Goal: Task Accomplishment & Management: Manage account settings

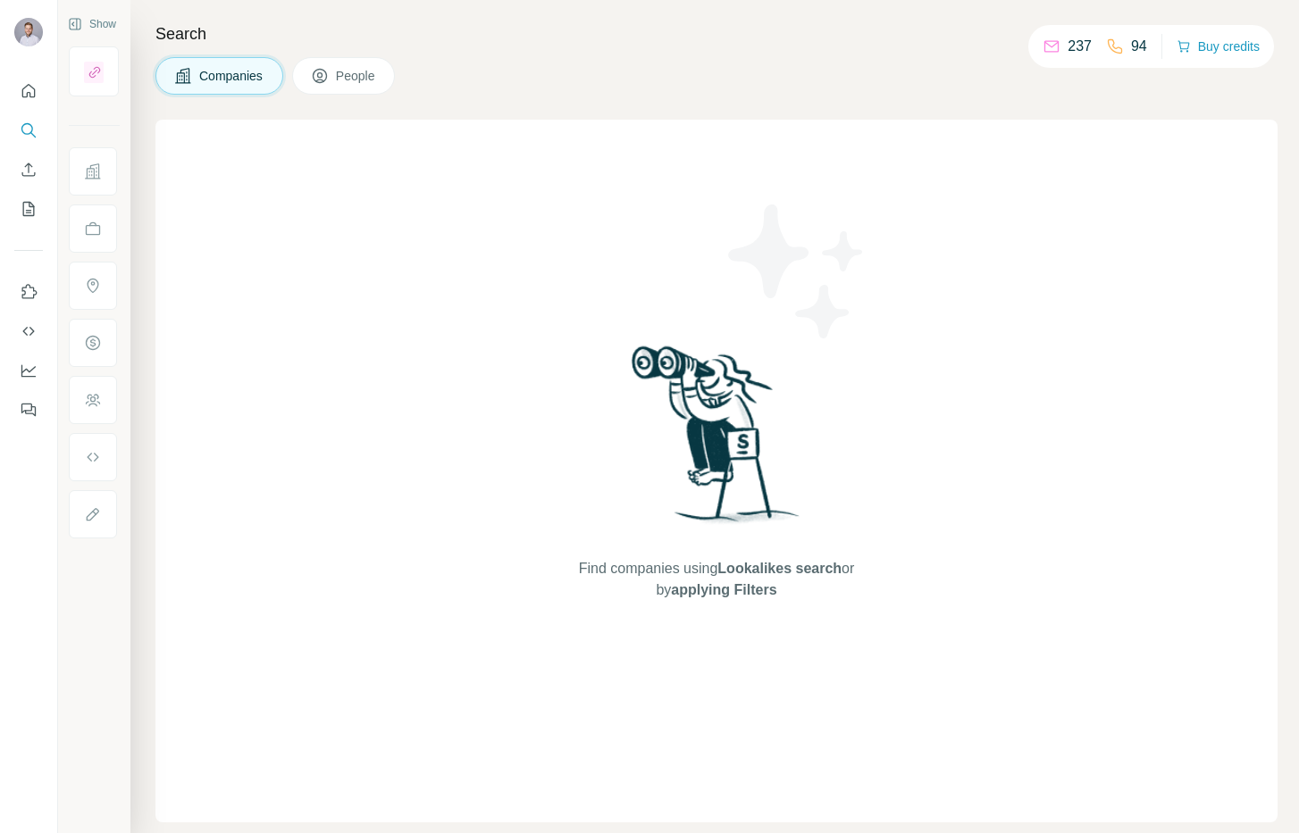
click at [218, 137] on div "Find companies using Lookalikes search or by applying Filters" at bounding box center [716, 471] width 1122 height 703
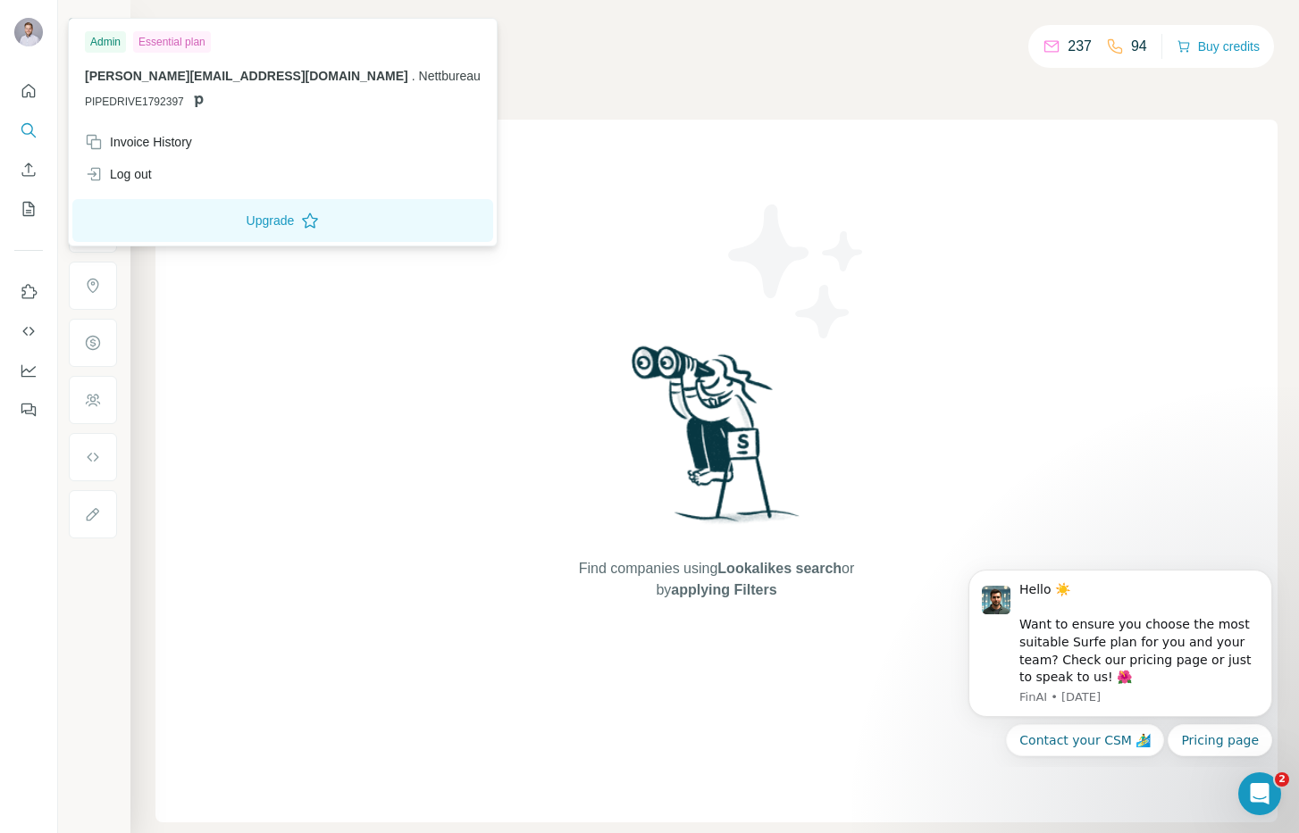
click at [14, 25] on div at bounding box center [28, 34] width 29 height 32
click at [25, 30] on img at bounding box center [28, 32] width 29 height 29
click at [104, 42] on div "Admin" at bounding box center [105, 41] width 41 height 21
click at [33, 92] on icon "Quick start" at bounding box center [29, 91] width 18 height 18
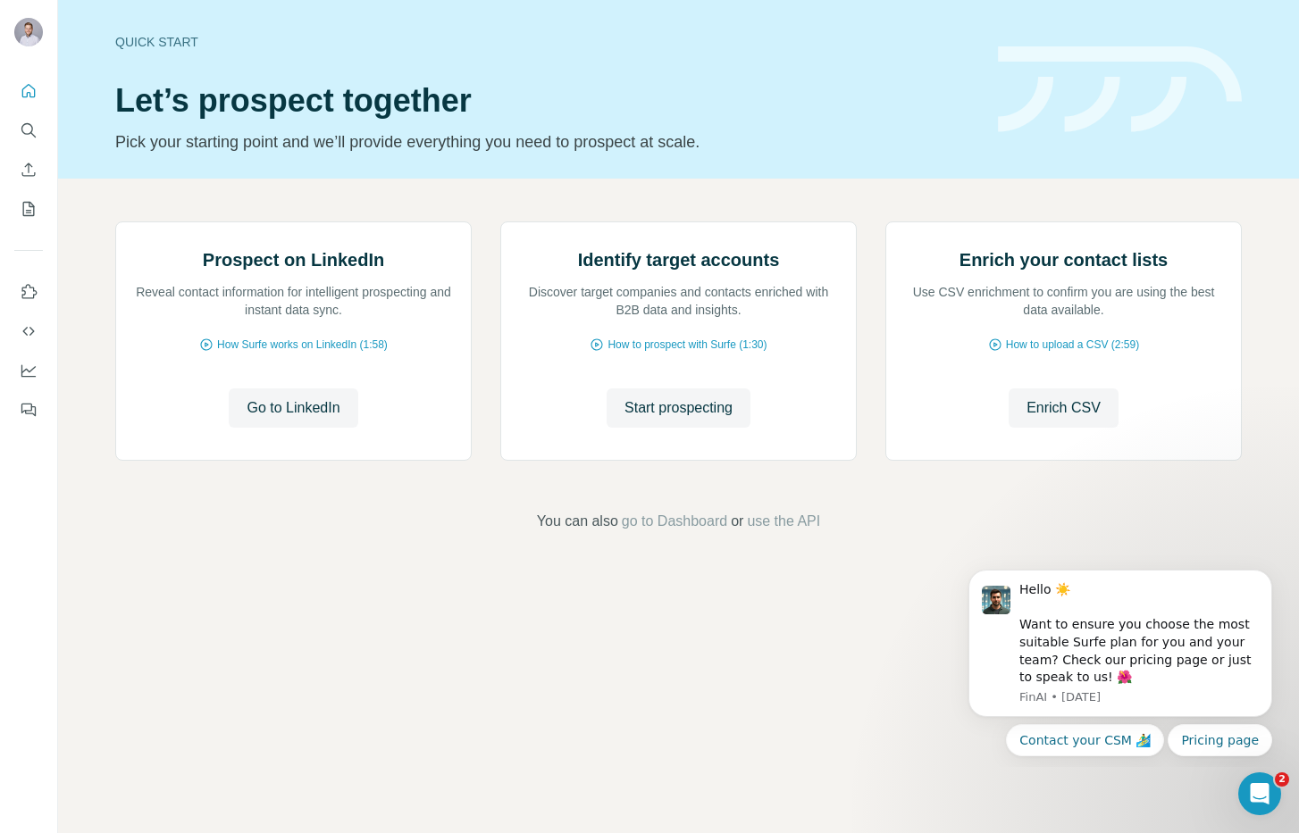
click at [205, 575] on div "Prospect on LinkedIn Reveal contact information for intelligent prospecting and…" at bounding box center [678, 377] width 1241 height 397
click at [33, 364] on icon "Dashboard" at bounding box center [29, 371] width 18 height 18
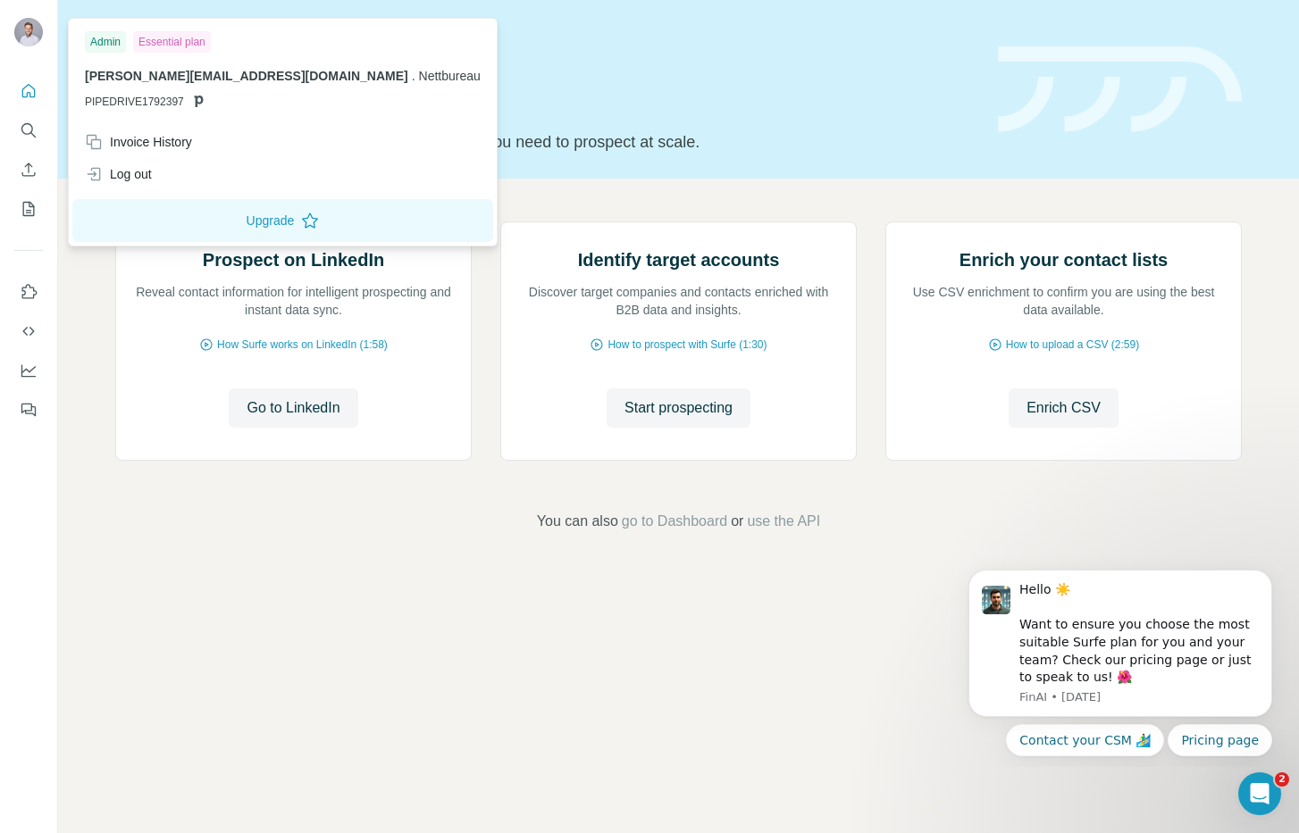
click at [22, 33] on img at bounding box center [28, 32] width 29 height 29
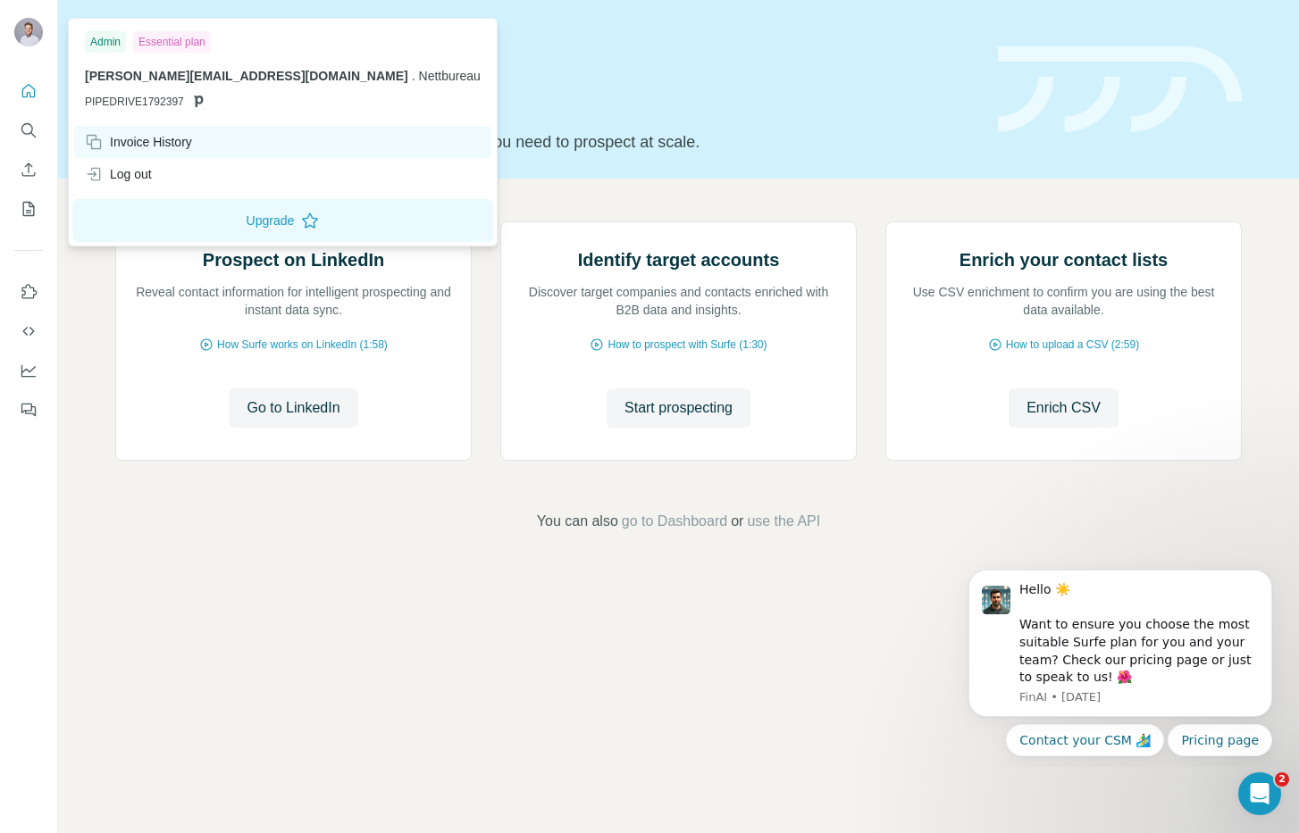
click at [162, 138] on div "Invoice History" at bounding box center [138, 142] width 107 height 18
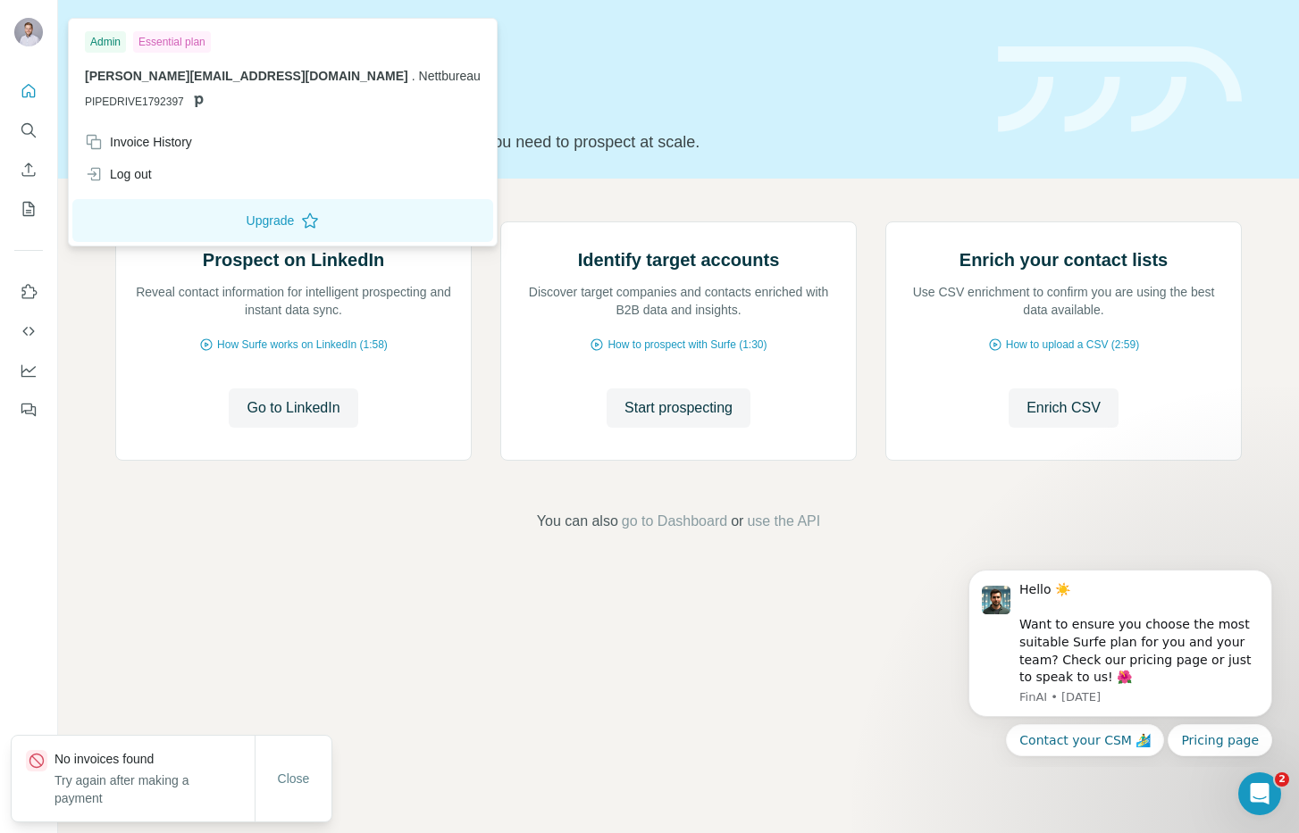
click at [158, 81] on span "[PERSON_NAME][EMAIL_ADDRESS][DOMAIN_NAME]" at bounding box center [246, 76] width 323 height 14
click at [206, 100] on p "PIPEDRIVE1792397" at bounding box center [283, 102] width 396 height 16
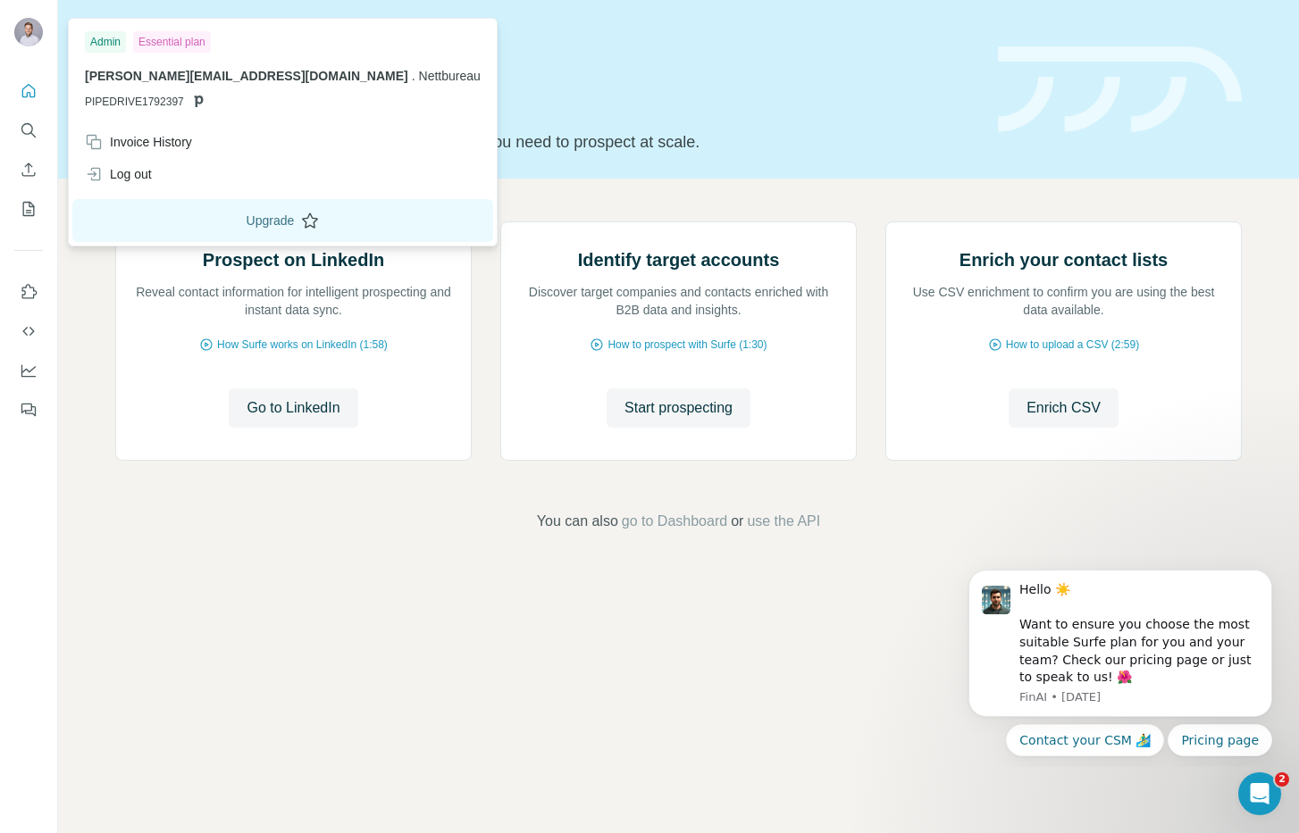
click at [148, 224] on button "Upgrade" at bounding box center [282, 220] width 421 height 43
